Goal: Obtain resource: Download file/media

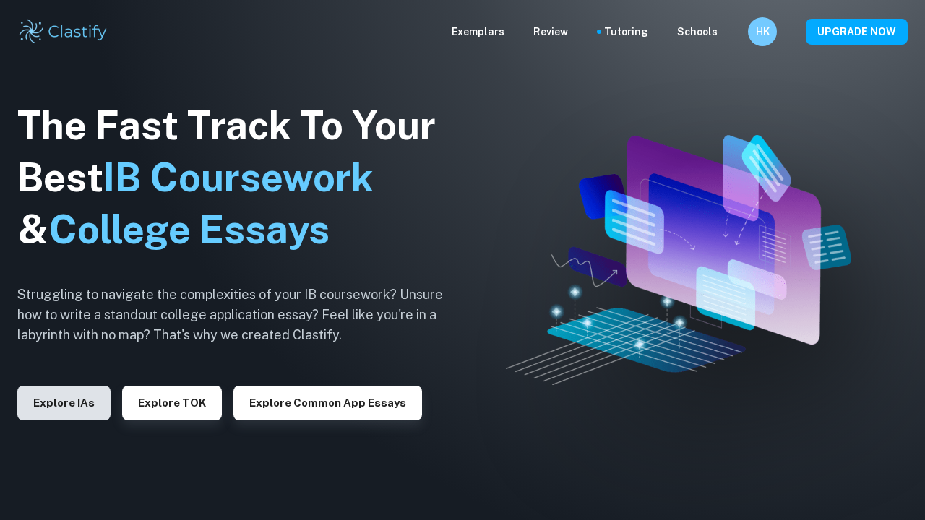
drag, startPoint x: 0, startPoint y: 0, endPoint x: 86, endPoint y: 405, distance: 413.7
click at [86, 405] on button "Explore IAs" at bounding box center [63, 403] width 93 height 35
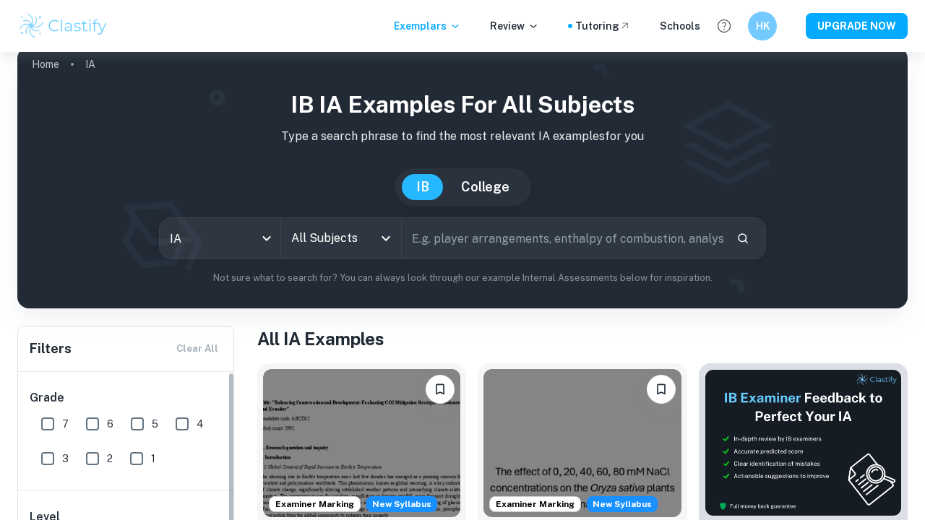
scroll to position [197, 0]
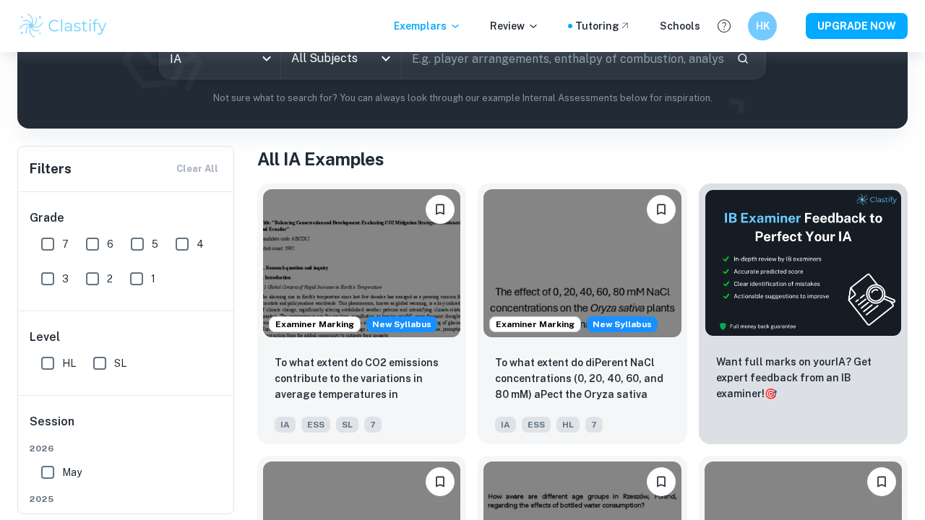
click at [53, 244] on input "7" at bounding box center [47, 244] width 29 height 29
checkbox input "true"
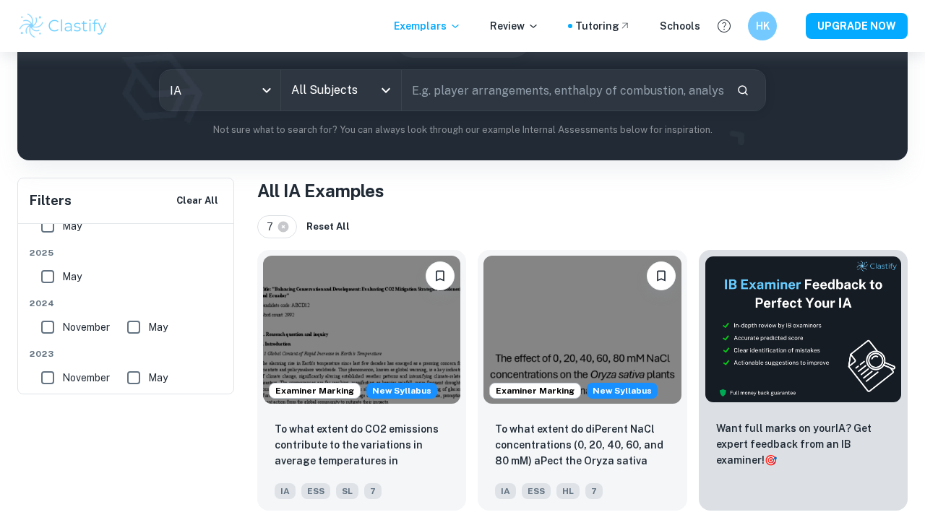
scroll to position [0, 0]
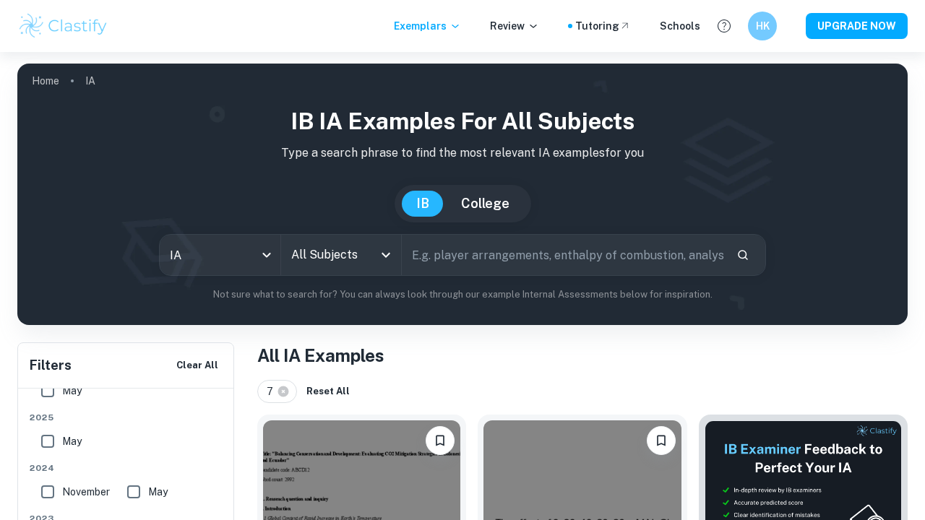
click at [332, 265] on input "All Subjects" at bounding box center [331, 254] width 86 height 27
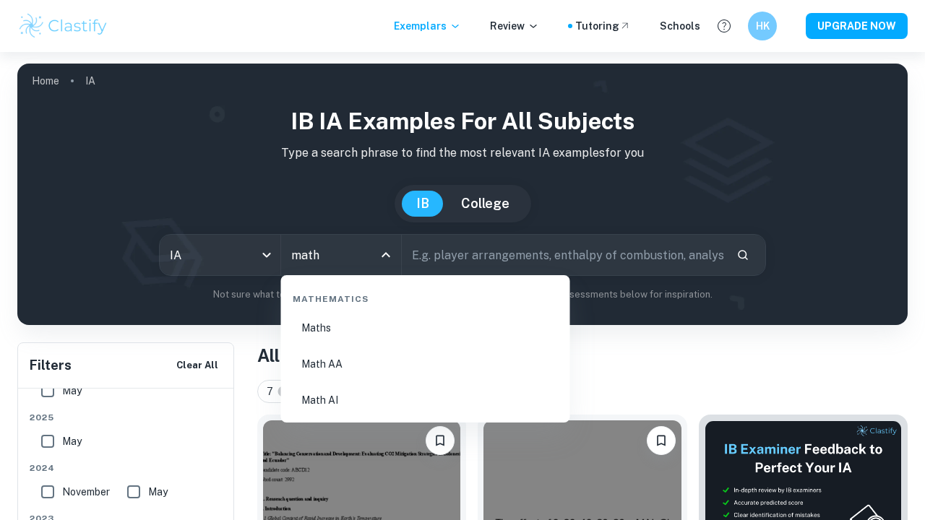
click at [367, 369] on li "Math AA" at bounding box center [425, 364] width 277 height 33
type input "Math AA"
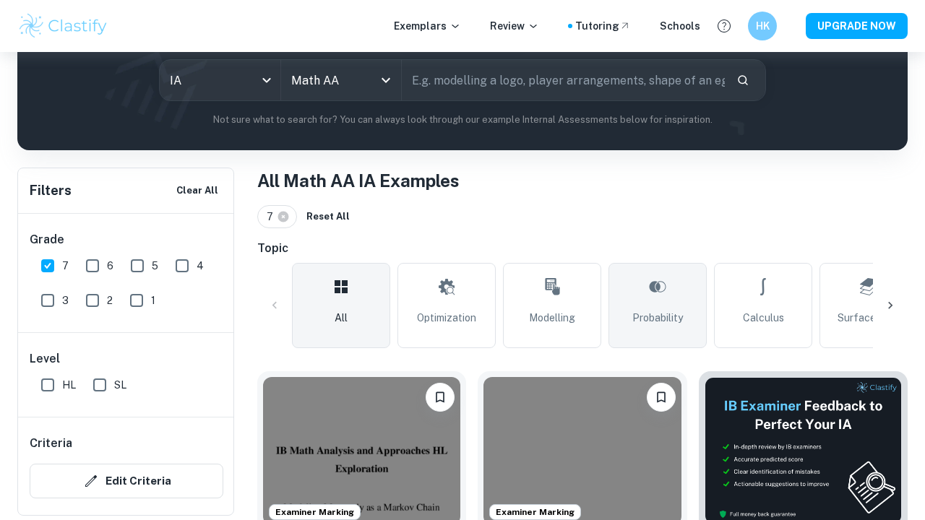
scroll to position [187, 0]
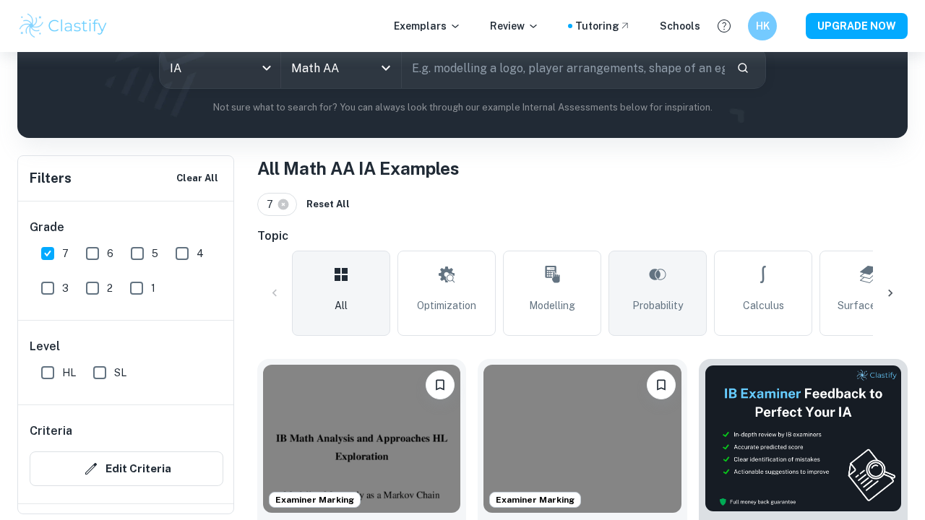
click at [685, 281] on link "Probability" at bounding box center [657, 293] width 98 height 85
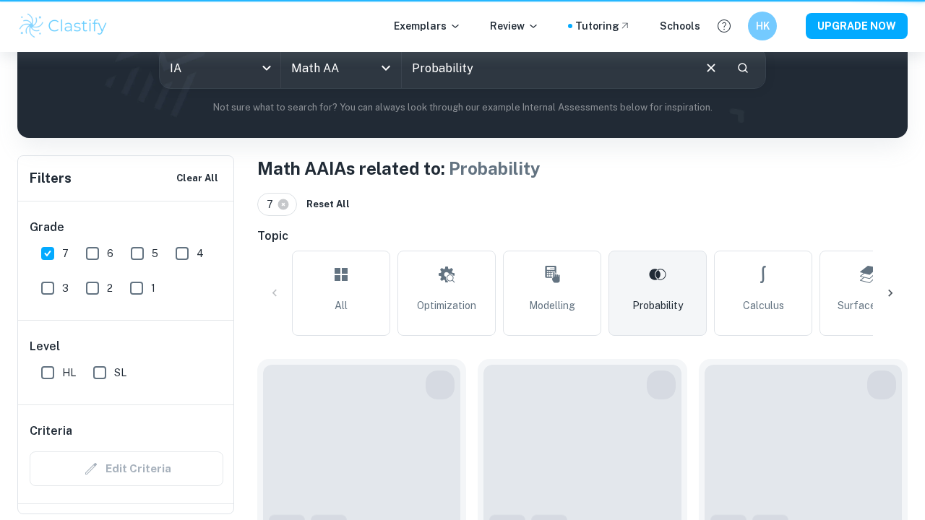
type input "Probability"
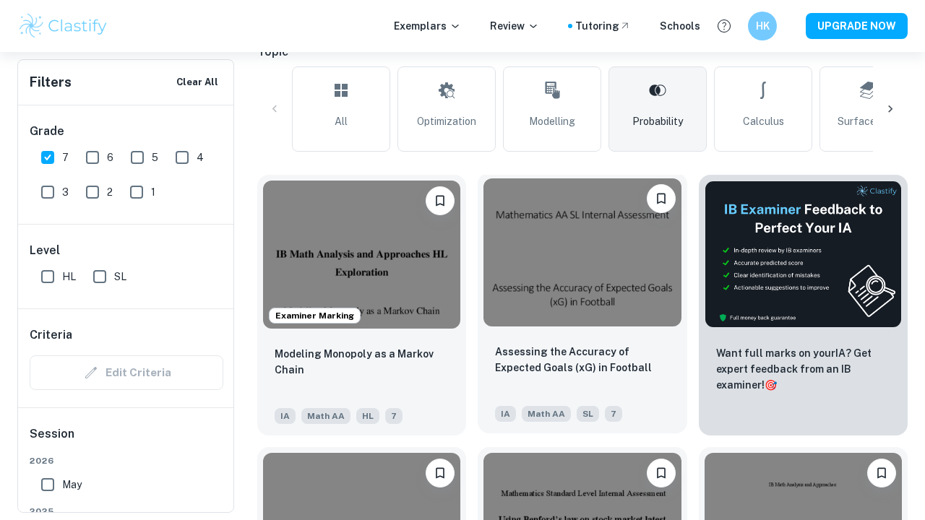
scroll to position [374, 0]
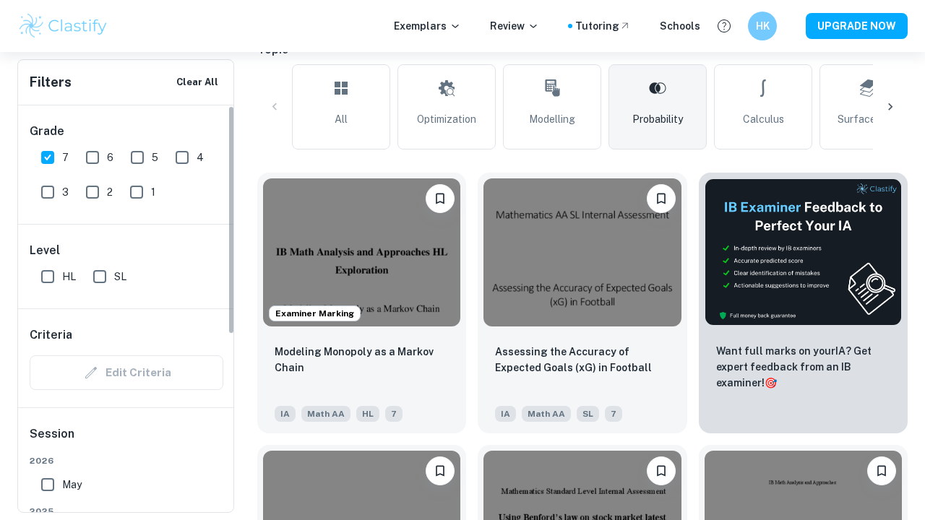
click at [100, 277] on input "SL" at bounding box center [99, 276] width 29 height 29
checkbox input "true"
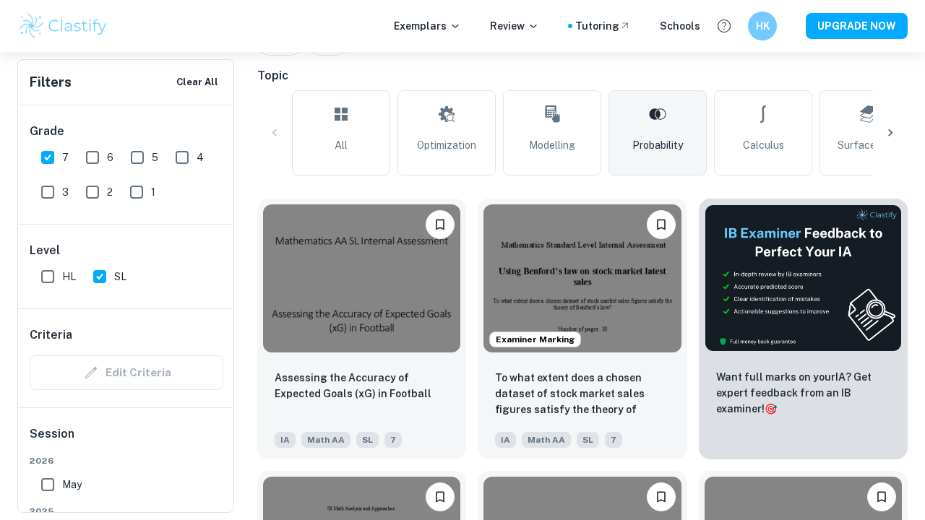
scroll to position [366, 0]
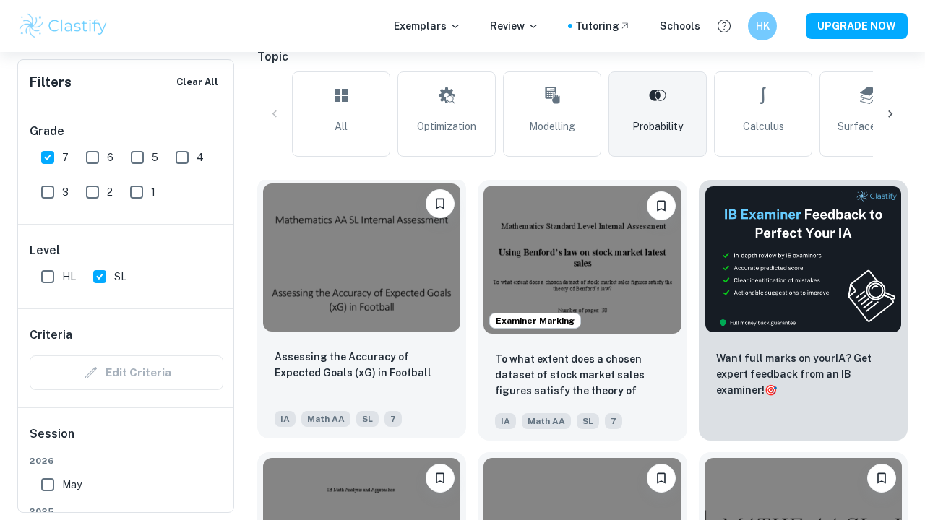
click at [352, 258] on img at bounding box center [361, 258] width 197 height 148
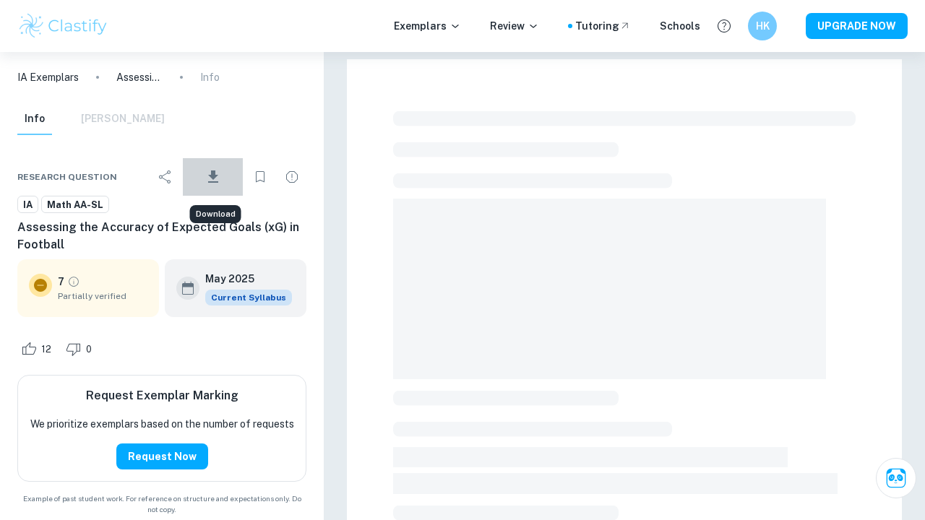
click at [215, 176] on icon "Download" at bounding box center [213, 177] width 10 height 12
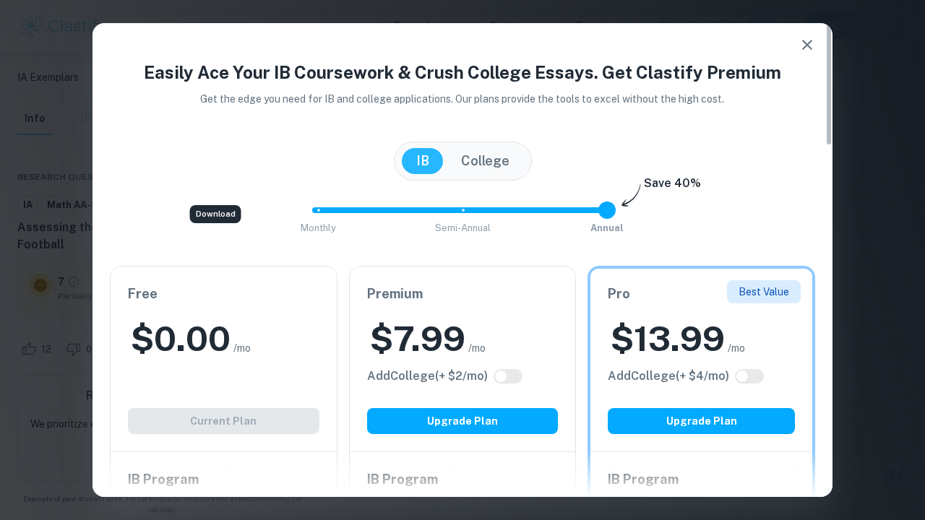
click at [805, 46] on icon "button" at bounding box center [806, 44] width 17 height 17
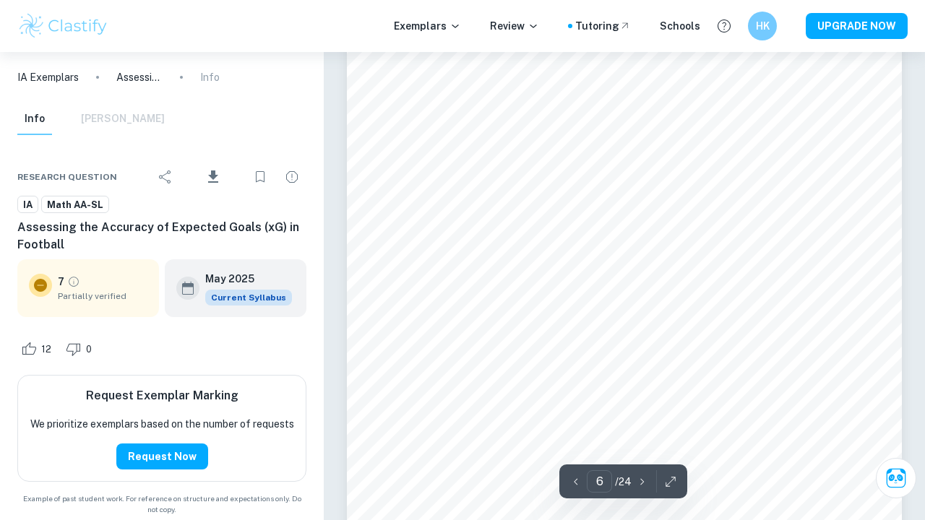
scroll to position [3808, 0]
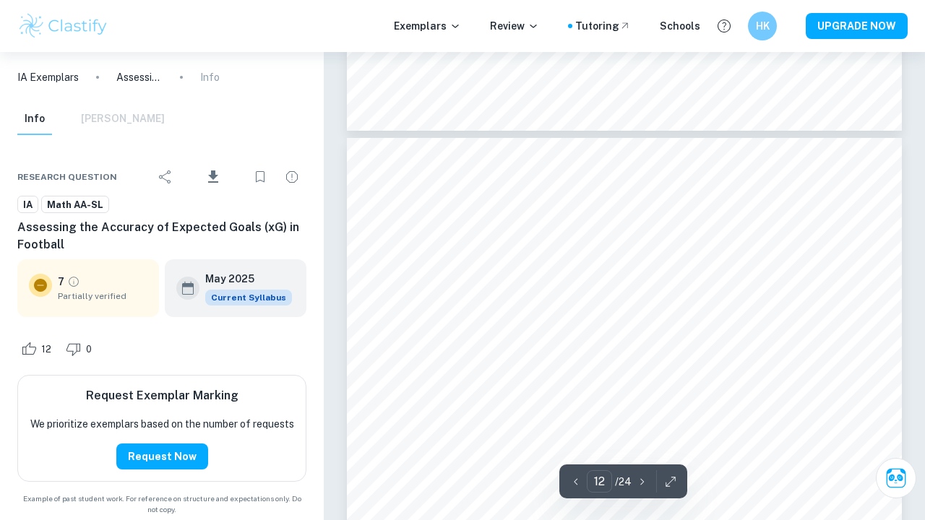
type input "11"
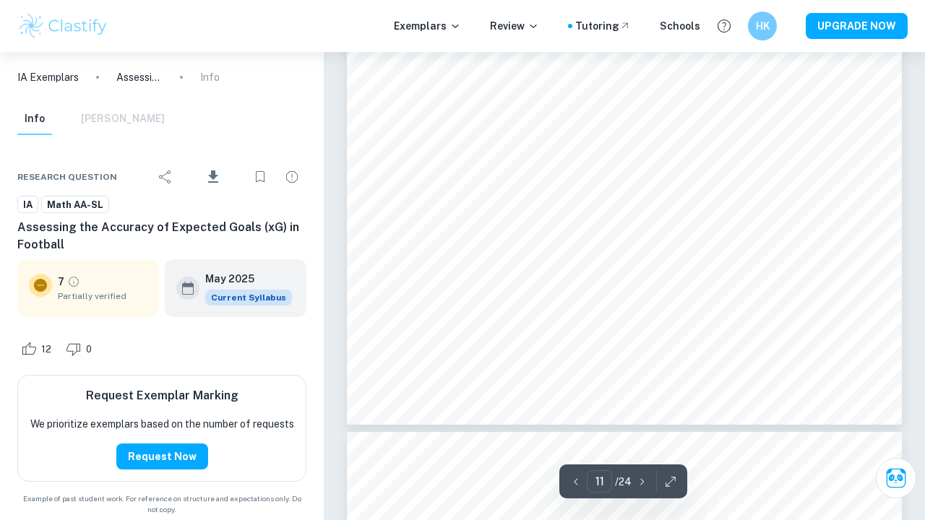
scroll to position [7982, 0]
